Goal: Task Accomplishment & Management: Use online tool/utility

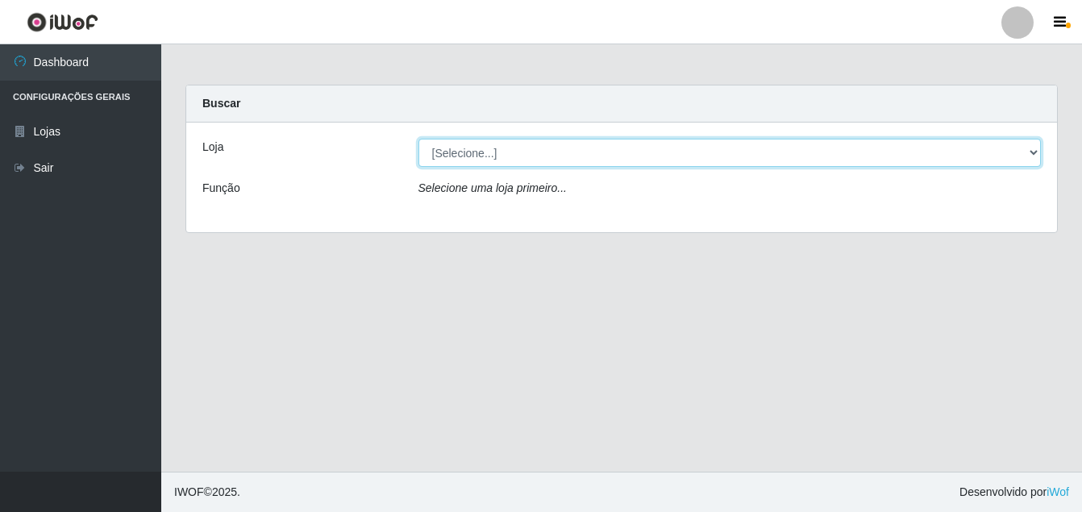
click at [465, 156] on select "[Selecione...] Ajubá Mercado" at bounding box center [729, 153] width 623 height 28
select select "402"
click at [418, 139] on select "[Selecione...] Ajubá Mercado" at bounding box center [729, 153] width 623 height 28
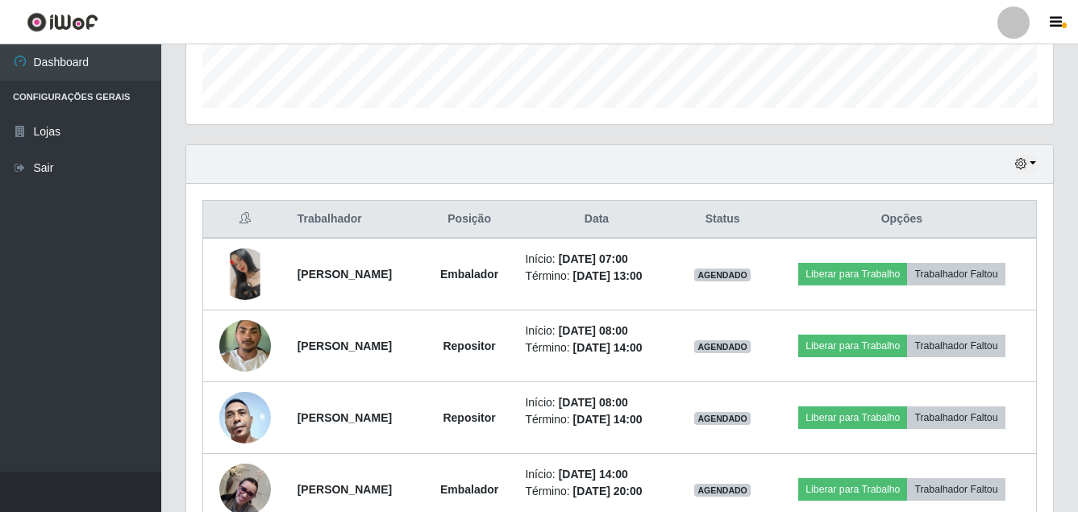
scroll to position [389, 0]
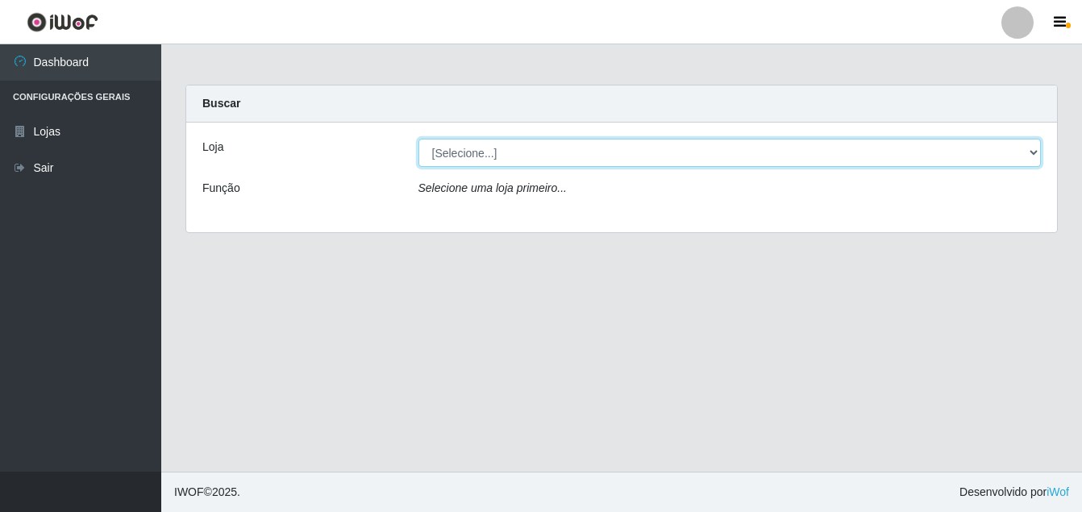
click at [649, 154] on select "[Selecione...] Ajubá Mercado" at bounding box center [729, 153] width 623 height 28
select select "402"
click at [418, 139] on select "[Selecione...] Ajubá Mercado" at bounding box center [729, 153] width 623 height 28
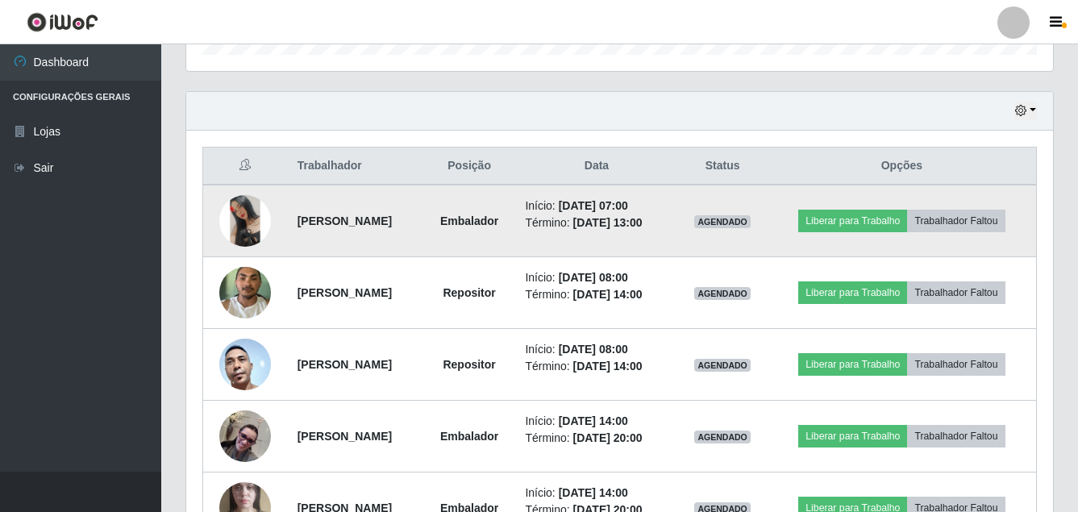
scroll to position [550, 0]
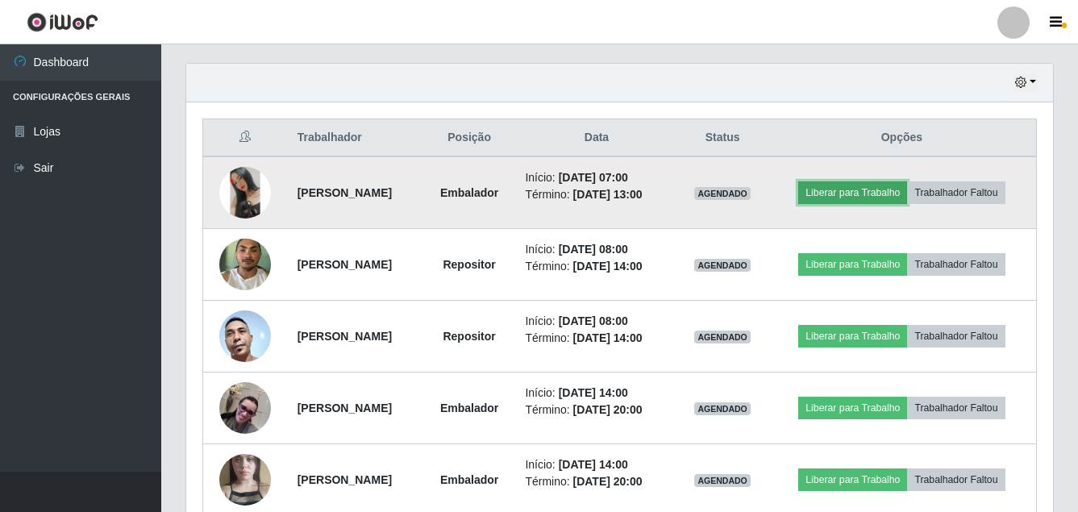
click at [856, 187] on button "Liberar para Trabalho" at bounding box center [852, 192] width 109 height 23
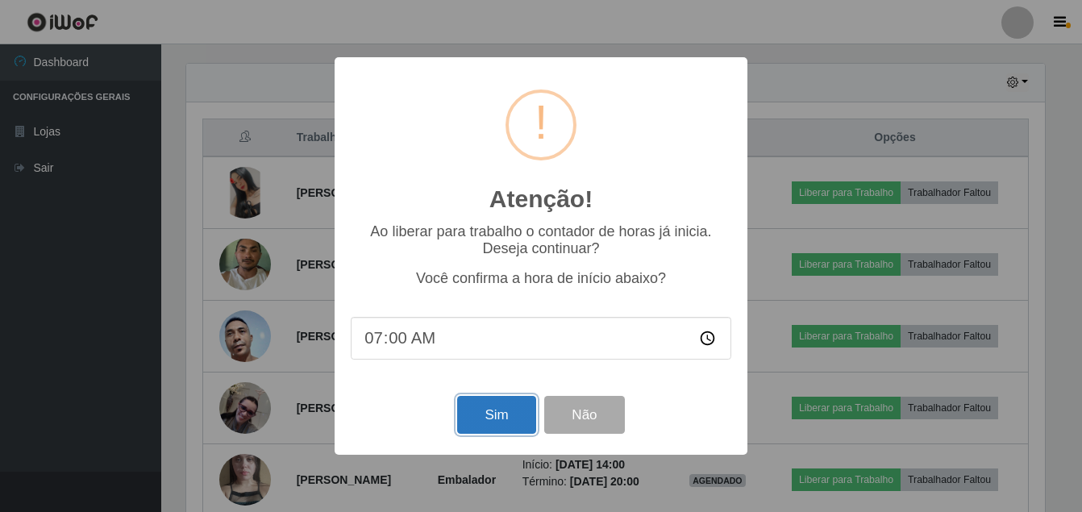
click at [513, 403] on button "Sim" at bounding box center [496, 415] width 78 height 38
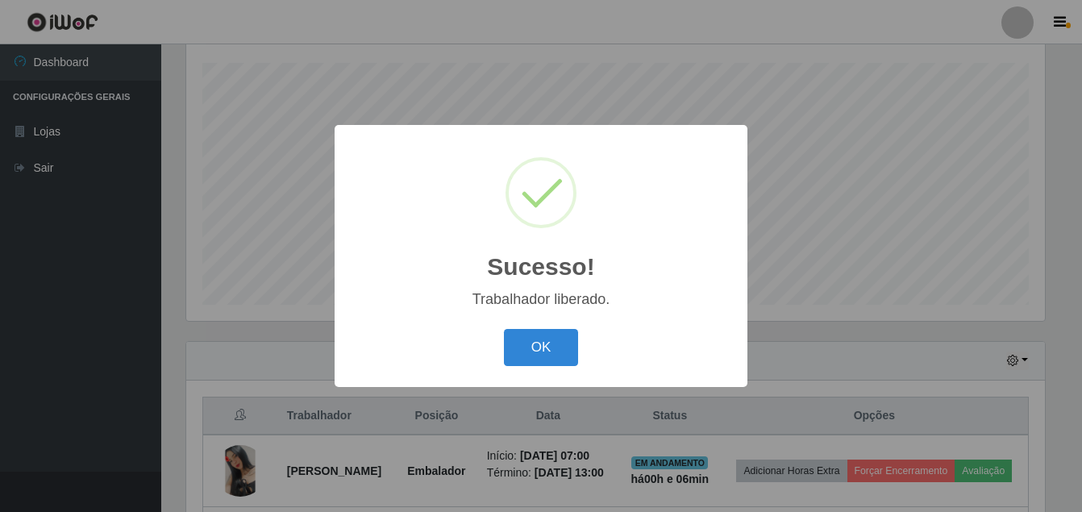
click at [530, 327] on div "OK Cancel" at bounding box center [541, 347] width 381 height 46
click at [526, 335] on button "OK" at bounding box center [541, 348] width 75 height 38
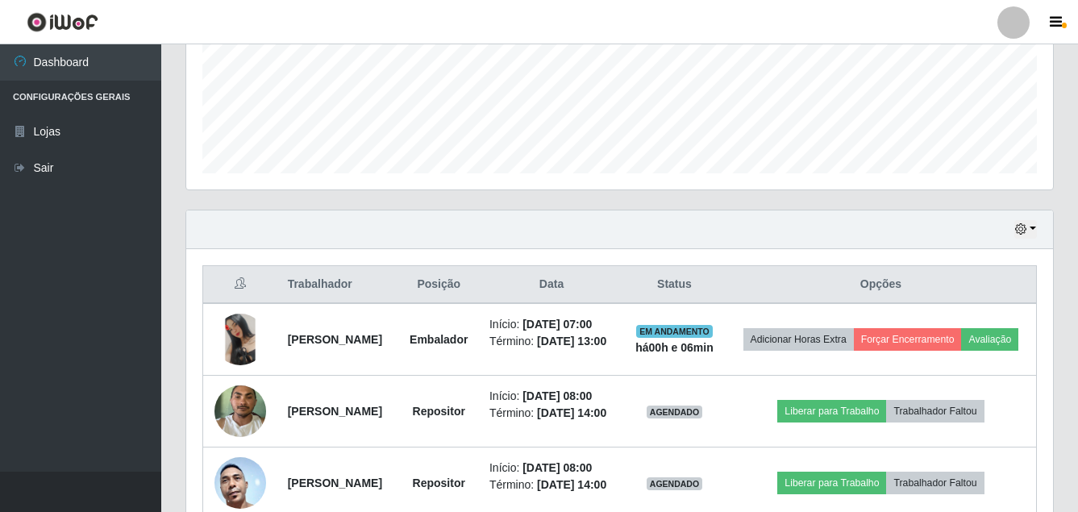
scroll to position [352, 0]
